Goal: Check status

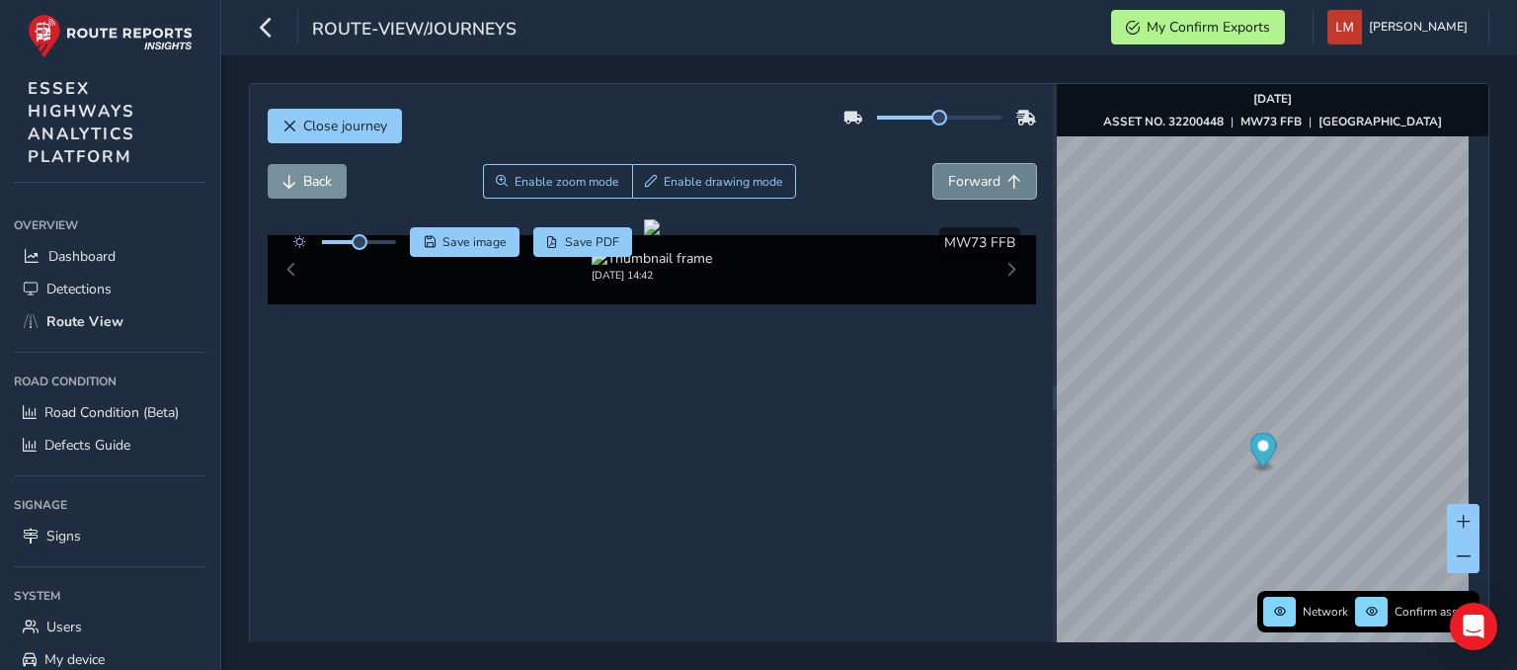
click at [992, 187] on button "Forward" at bounding box center [984, 181] width 103 height 35
